Goal: Check status

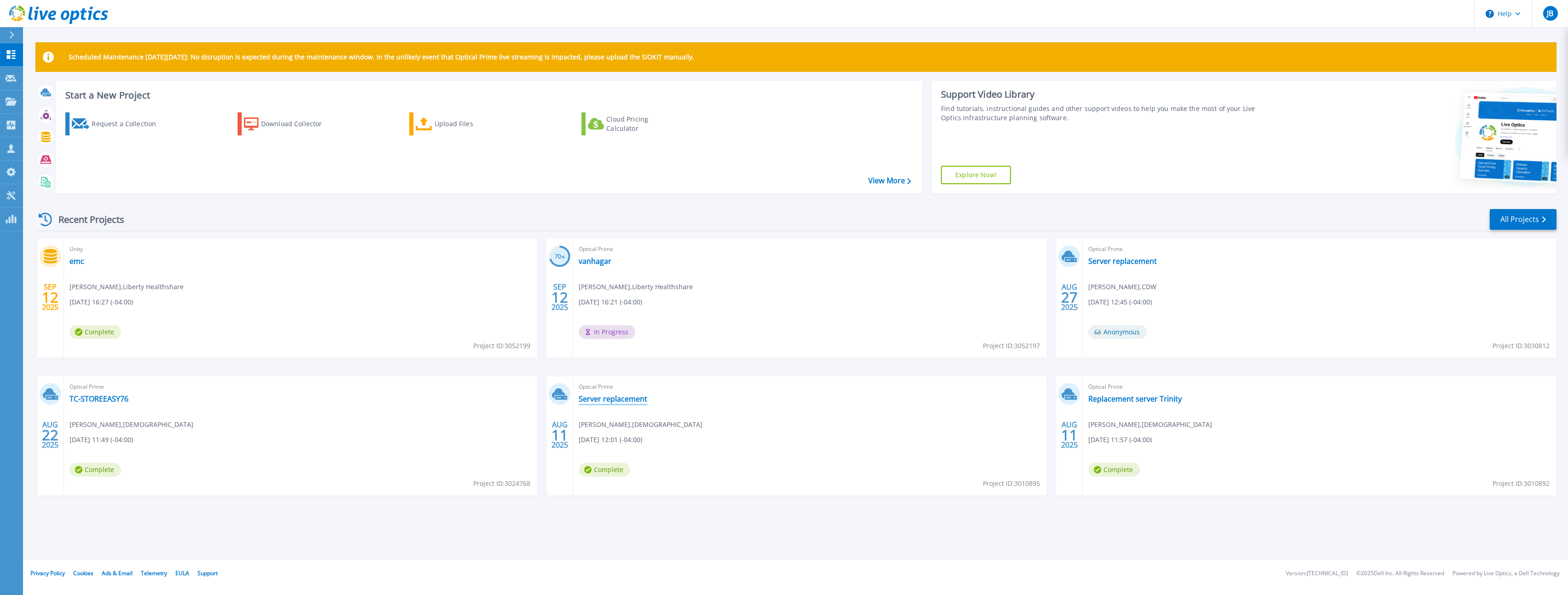
click at [596, 398] on link "Server replacement" at bounding box center [613, 398] width 69 height 9
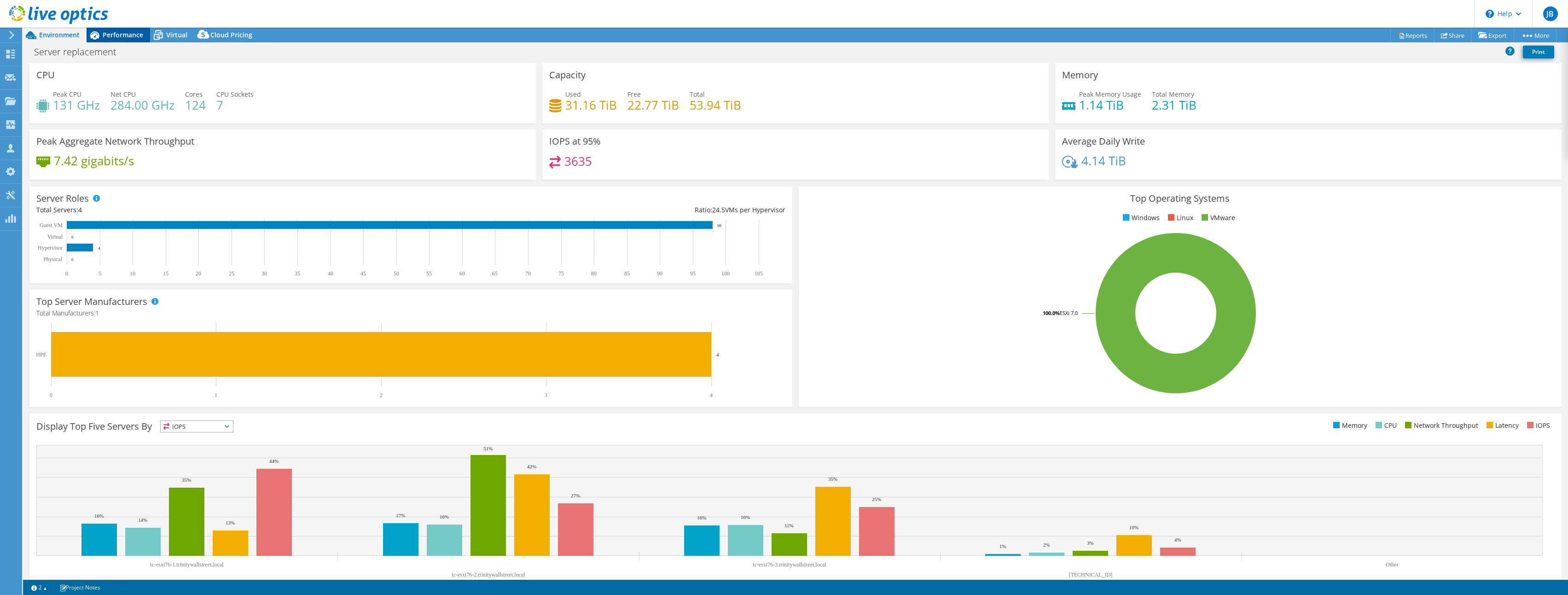
click at [118, 35] on span "Performance" at bounding box center [122, 35] width 41 height 9
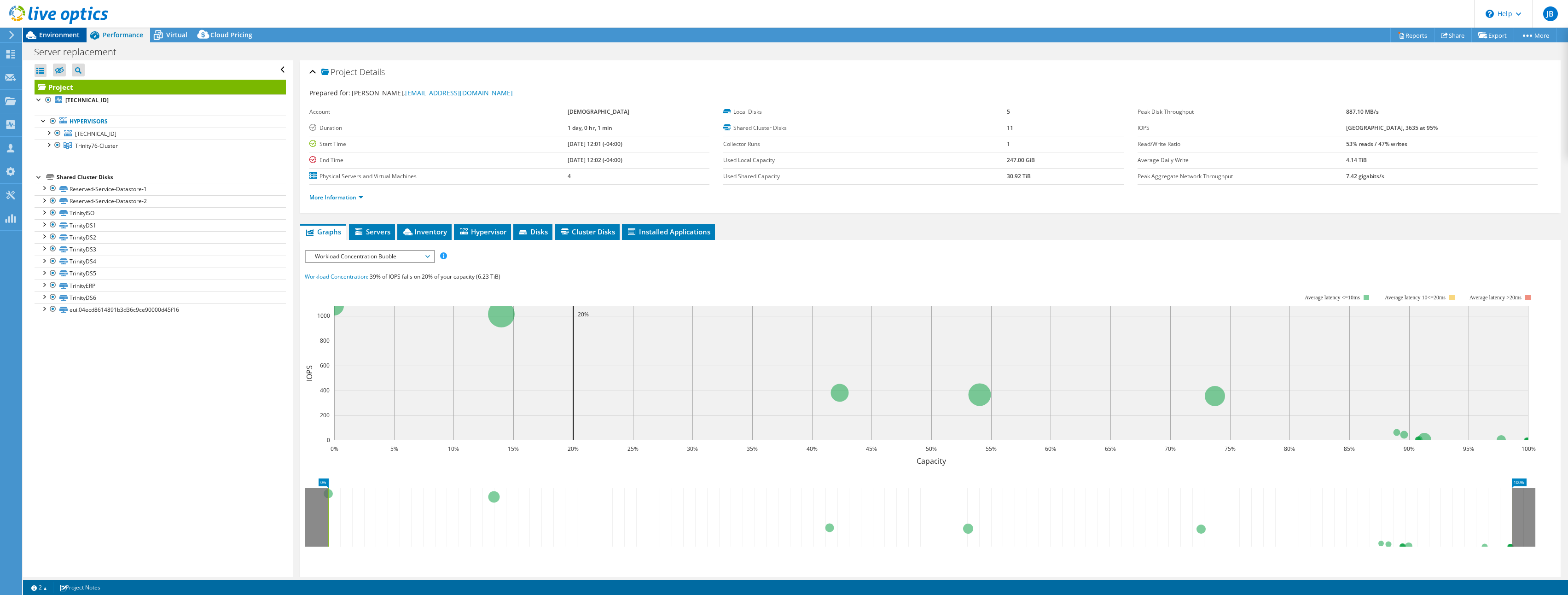
click at [43, 33] on span "Environment" at bounding box center [59, 35] width 41 height 9
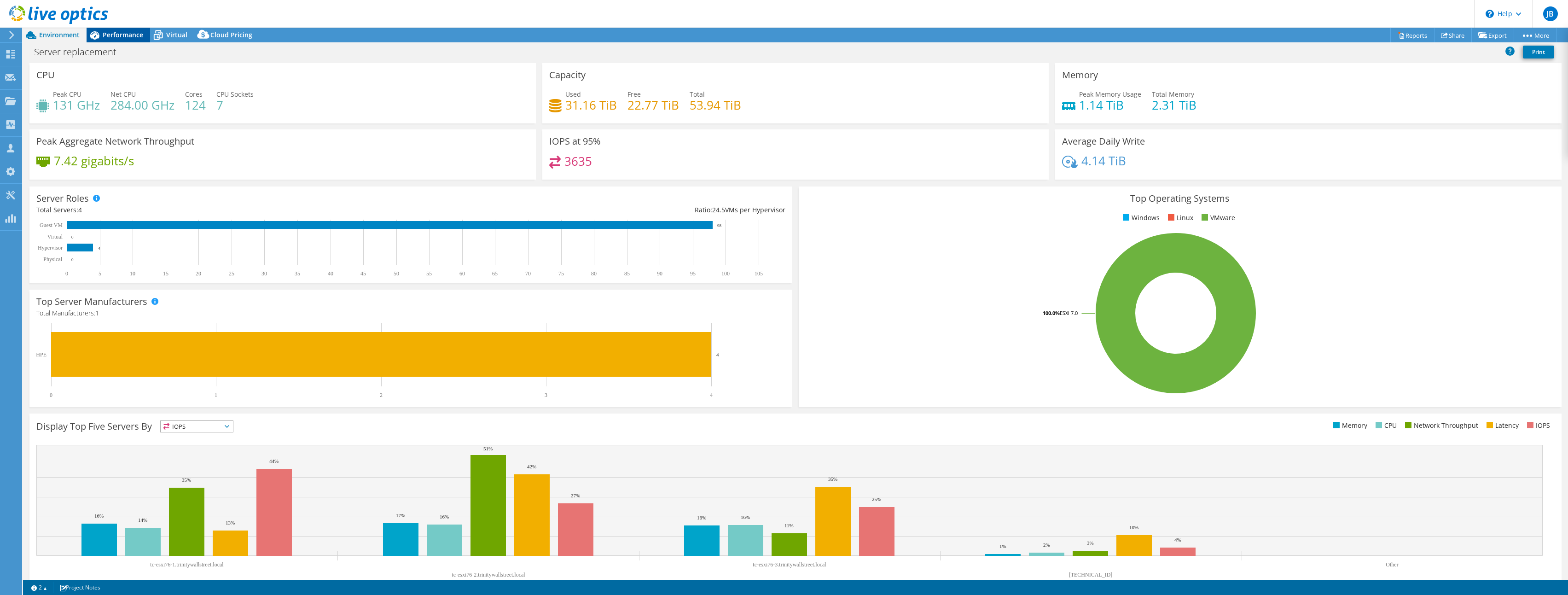
click at [125, 38] on span "Performance" at bounding box center [122, 35] width 41 height 9
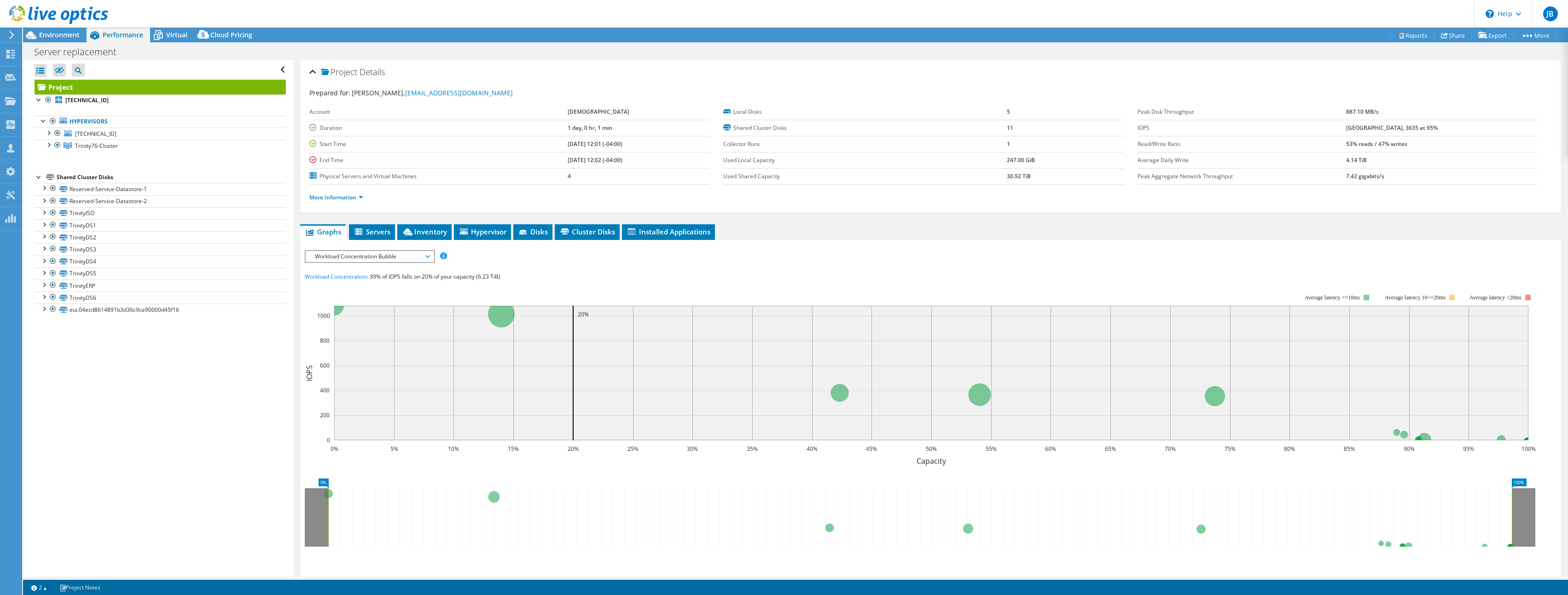
click at [59, 29] on div at bounding box center [54, 15] width 108 height 31
click at [59, 38] on span "Environment" at bounding box center [59, 35] width 41 height 9
